Goal: Ask a question

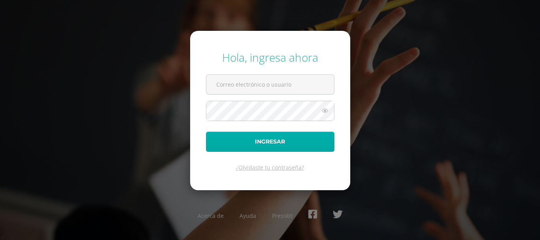
type input "COS0202585@osoriosandoval.edu.gt"
click at [258, 144] on button "Ingresar" at bounding box center [270, 142] width 129 height 20
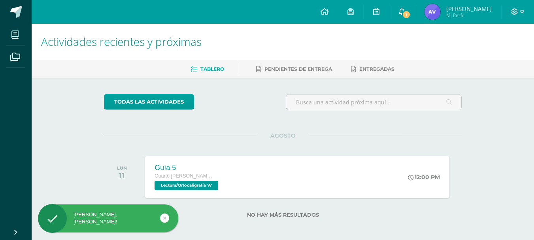
click at [409, 6] on link "1" at bounding box center [402, 12] width 25 height 24
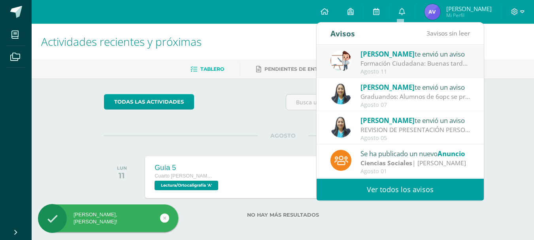
click at [402, 57] on div "[PERSON_NAME] te envió un aviso" at bounding box center [416, 54] width 110 height 10
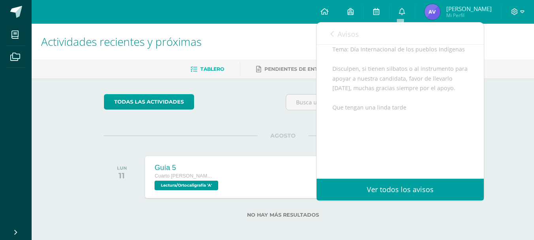
scroll to position [148, 0]
